Goal: Task Accomplishment & Management: Complete application form

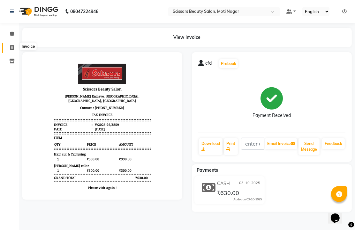
click at [10, 47] on icon at bounding box center [12, 47] width 4 height 5
select select "service"
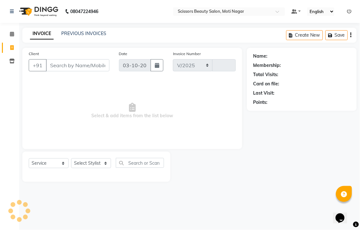
select select "7057"
type input "3860"
drag, startPoint x: 70, startPoint y: 76, endPoint x: 66, endPoint y: 59, distance: 17.7
click at [70, 72] on input "Client" at bounding box center [78, 65] width 64 height 12
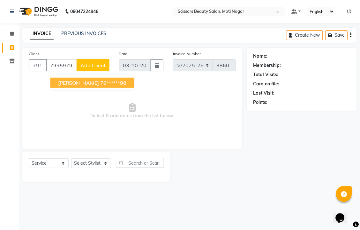
click at [95, 86] on span "[PERSON_NAME]" at bounding box center [78, 83] width 41 height 6
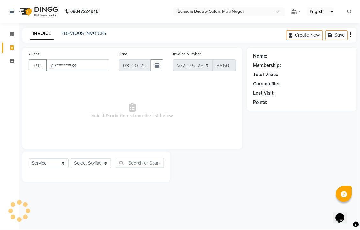
type input "79******98"
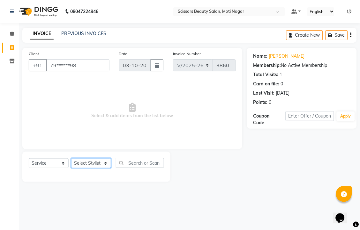
click at [103, 169] on select "Select Stylist Arman [PERSON_NAME] [PERSON_NAME] [PERSON_NAME] Sir Staff" at bounding box center [91, 164] width 40 height 10
select select "81450"
click at [73, 169] on select "Select Stylist Arman [PERSON_NAME] [PERSON_NAME] [PERSON_NAME] Sir Staff" at bounding box center [91, 164] width 40 height 10
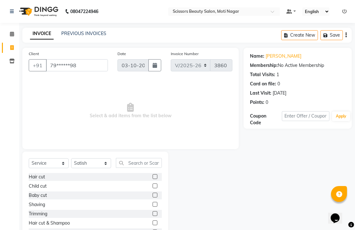
click at [153, 179] on label at bounding box center [155, 177] width 5 height 5
click at [153, 179] on input "checkbox" at bounding box center [155, 177] width 4 height 4
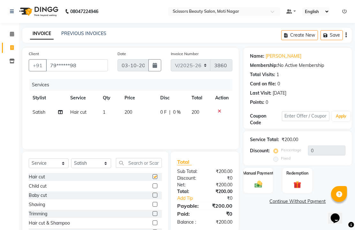
checkbox input "false"
click at [257, 189] on img at bounding box center [258, 184] width 13 height 9
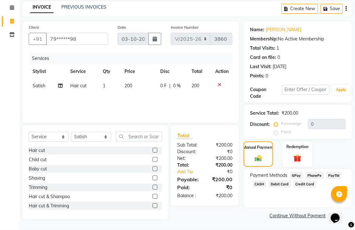
scroll to position [52, 0]
click at [320, 177] on span "PhonePe" at bounding box center [315, 175] width 18 height 7
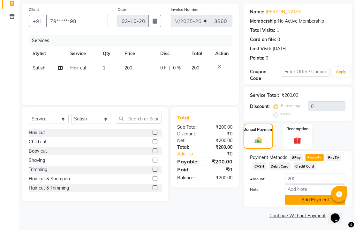
click at [309, 205] on button "Add Payment" at bounding box center [315, 200] width 60 height 10
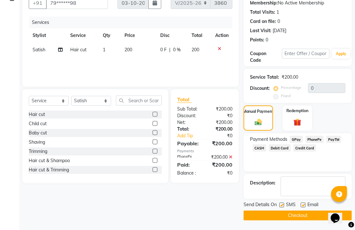
scroll to position [97, 0]
click at [306, 203] on label at bounding box center [303, 205] width 5 height 5
click at [305, 204] on input "checkbox" at bounding box center [303, 206] width 4 height 4
checkbox input "false"
click at [305, 211] on button "Checkout" at bounding box center [298, 216] width 108 height 10
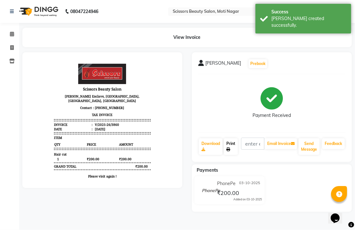
click at [235, 155] on link "Print" at bounding box center [231, 147] width 14 height 17
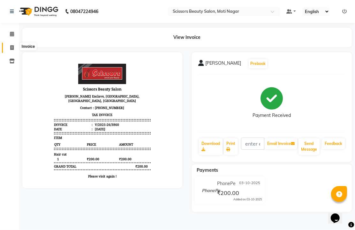
click at [11, 47] on icon at bounding box center [12, 47] width 4 height 5
select select "service"
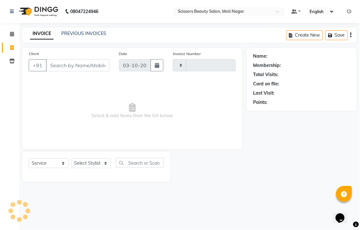
click at [74, 72] on input "Client" at bounding box center [78, 65] width 64 height 12
select select "7057"
type input "3861"
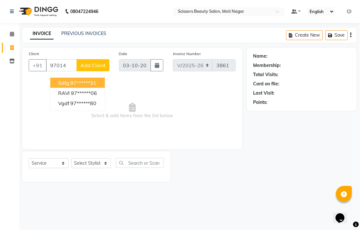
click at [97, 86] on ngb-highlight "97******31" at bounding box center [84, 83] width 26 height 6
type input "97******31"
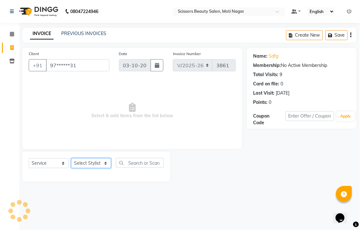
click at [105, 169] on select "Select Stylist Arman [PERSON_NAME] [PERSON_NAME] [PERSON_NAME] Sir Staff" at bounding box center [91, 164] width 40 height 10
select select "58456"
click at [73, 169] on select "Select Stylist Arman [PERSON_NAME] [PERSON_NAME] [PERSON_NAME] Sir Staff" at bounding box center [91, 164] width 40 height 10
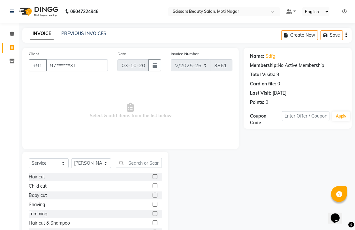
click at [153, 179] on label at bounding box center [155, 177] width 5 height 5
click at [153, 179] on input "checkbox" at bounding box center [155, 177] width 4 height 4
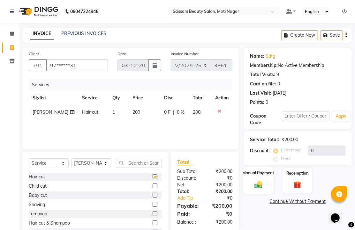
checkbox input "false"
click at [259, 189] on img at bounding box center [258, 184] width 13 height 9
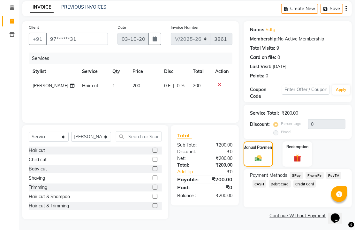
scroll to position [52, 0]
click at [315, 173] on span "PhonePe" at bounding box center [315, 175] width 18 height 7
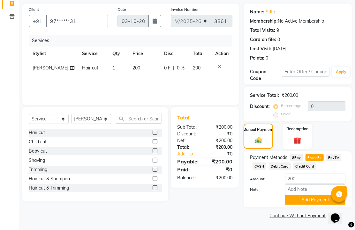
scroll to position [79, 0]
click at [305, 195] on button "Add Payment" at bounding box center [315, 200] width 60 height 10
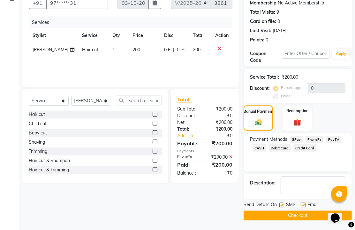
scroll to position [97, 0]
click at [305, 203] on label at bounding box center [303, 205] width 5 height 5
click at [305, 204] on input "checkbox" at bounding box center [303, 206] width 4 height 4
checkbox input "false"
click at [302, 212] on button "Checkout" at bounding box center [298, 216] width 108 height 10
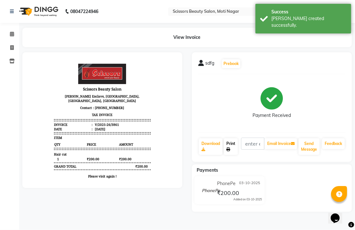
click at [237, 155] on link "Print" at bounding box center [231, 147] width 14 height 17
